Goal: Task Accomplishment & Management: Use online tool/utility

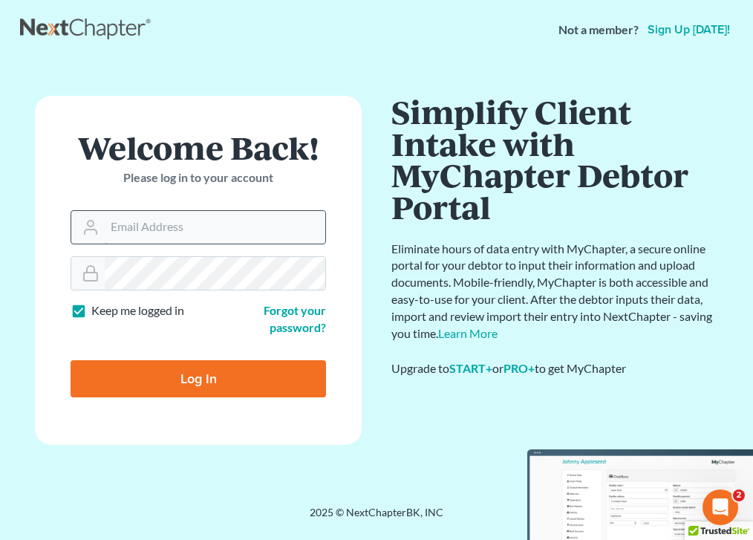
click at [128, 230] on input "Email Address" at bounding box center [215, 227] width 221 height 33
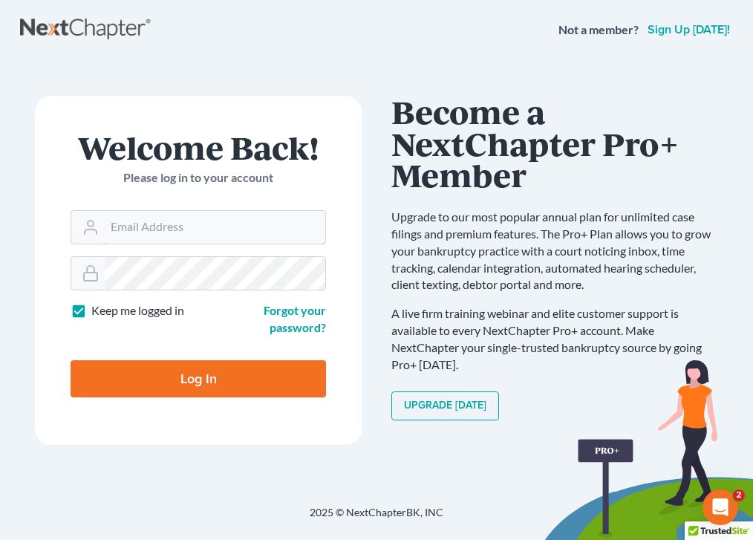
type input "[EMAIL_ADDRESS][DOMAIN_NAME]"
click at [228, 396] on input "Log In" at bounding box center [199, 378] width 256 height 37
type input "Thinking..."
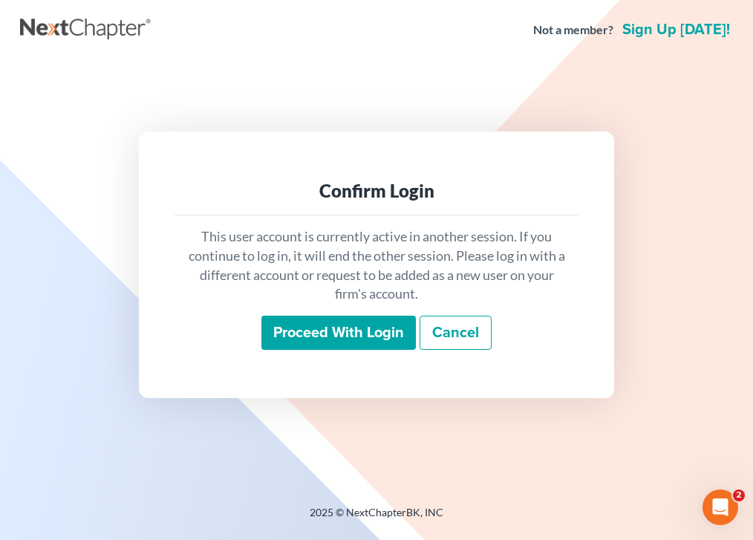
click at [358, 335] on input "Proceed with login" at bounding box center [339, 333] width 155 height 34
